Goal: Transaction & Acquisition: Purchase product/service

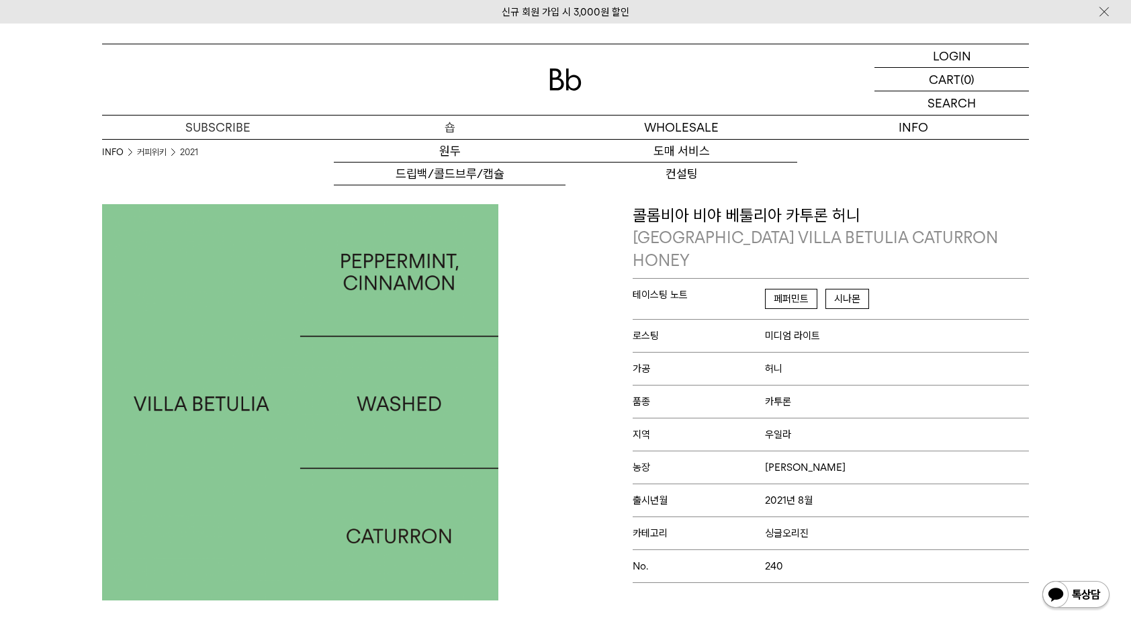
click at [443, 124] on p "숍" at bounding box center [450, 128] width 232 height 24
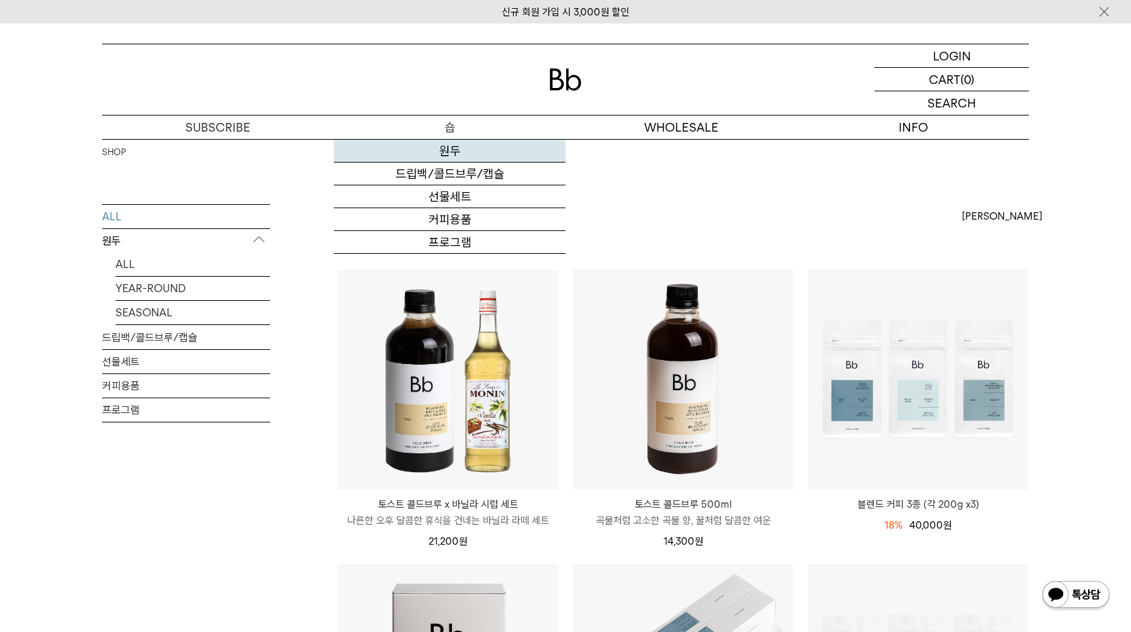
click at [450, 151] on link "원두" at bounding box center [450, 151] width 232 height 23
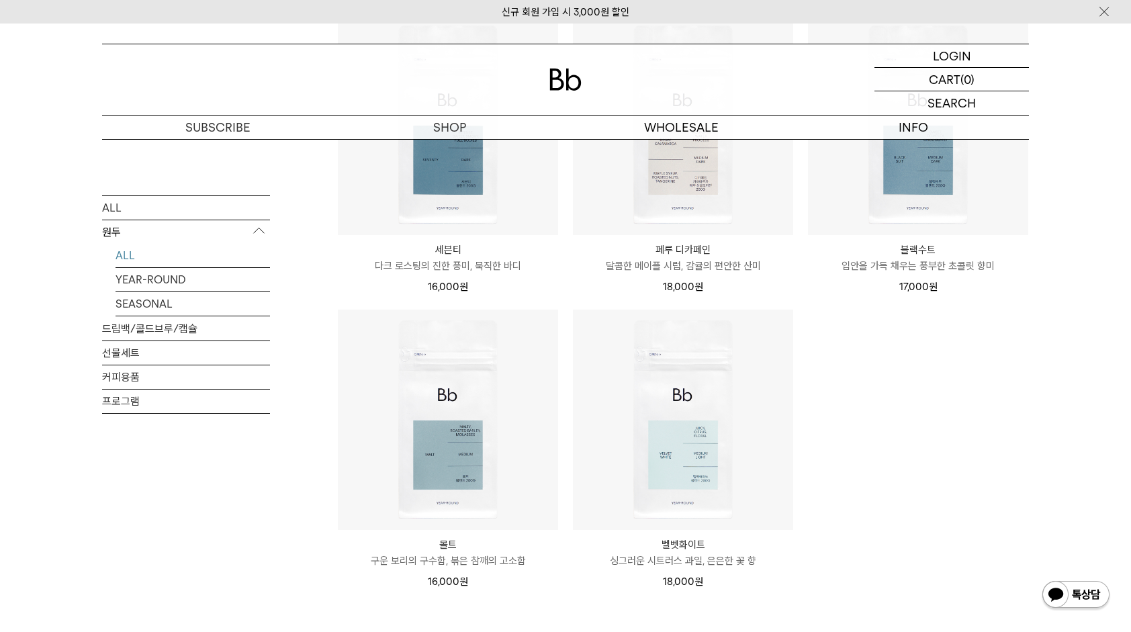
scroll to position [940, 0]
